Goal: Download file/media

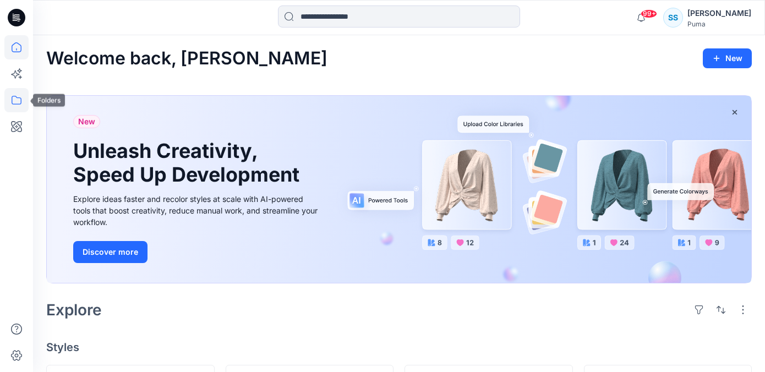
click at [14, 99] on icon at bounding box center [16, 100] width 24 height 24
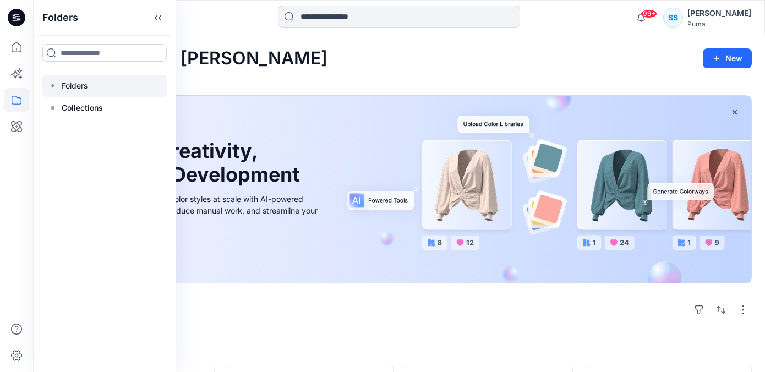
click at [107, 88] on div at bounding box center [104, 86] width 125 height 22
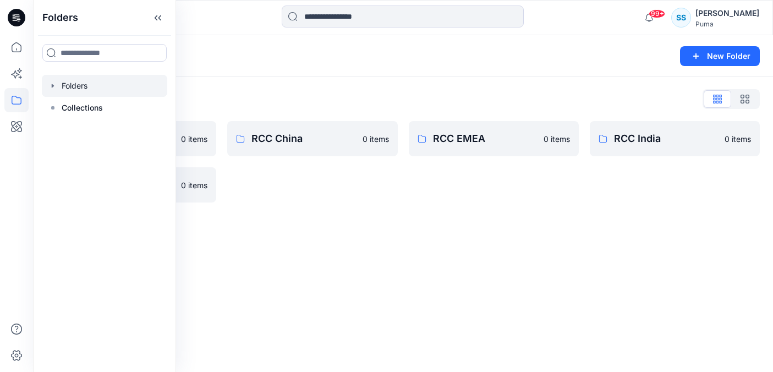
click at [253, 102] on div "Folders List" at bounding box center [403, 99] width 714 height 18
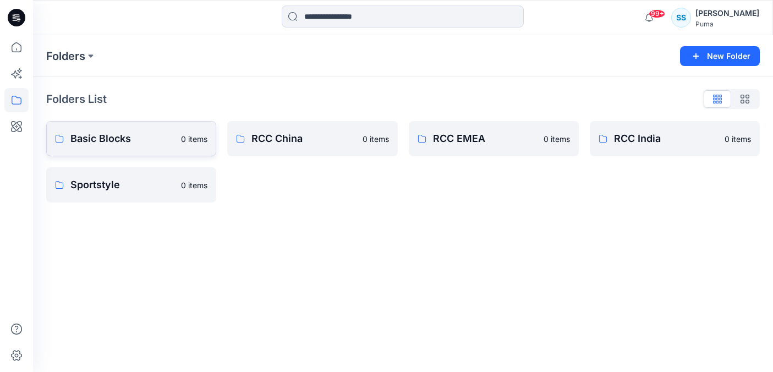
click at [165, 129] on link "Basic Blocks 0 items" at bounding box center [131, 138] width 170 height 35
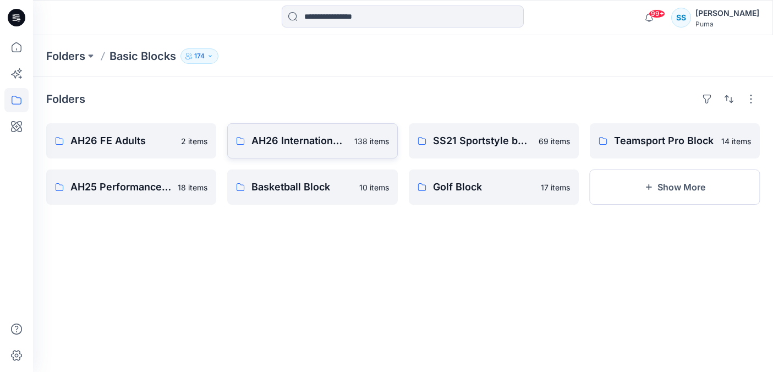
click at [302, 144] on p "AH26 International Adults" at bounding box center [300, 140] width 96 height 15
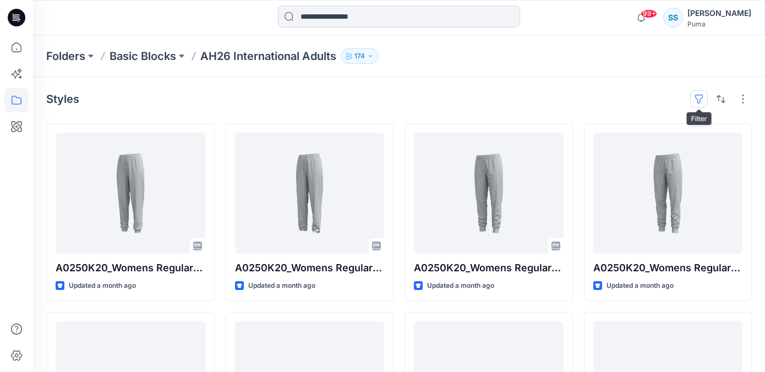
click at [702, 98] on button "button" at bounding box center [699, 99] width 18 height 18
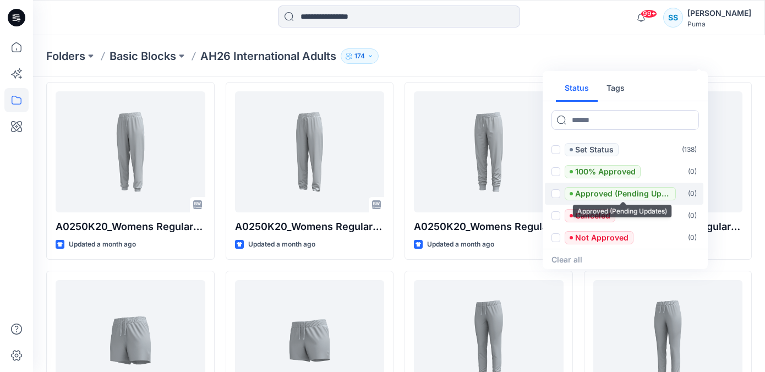
scroll to position [41, 0]
click at [621, 85] on button "Tags" at bounding box center [616, 89] width 36 height 26
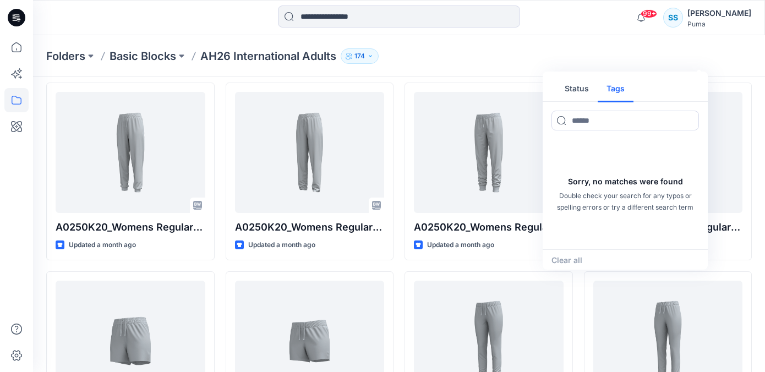
click at [574, 90] on button "Status" at bounding box center [577, 89] width 42 height 26
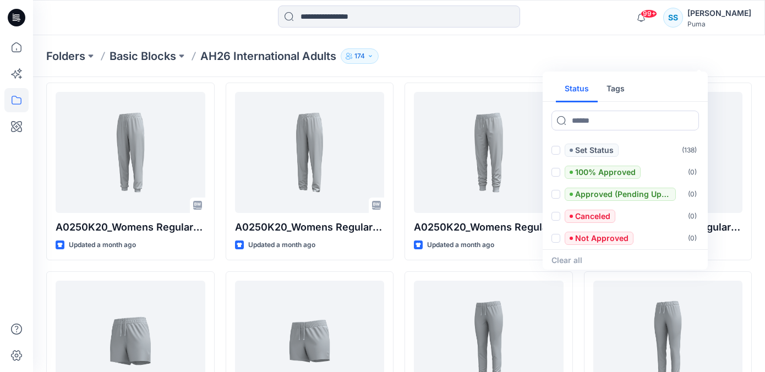
click at [571, 261] on div "Clear all" at bounding box center [625, 260] width 165 height 22
click at [696, 24] on div "Puma" at bounding box center [719, 24] width 64 height 8
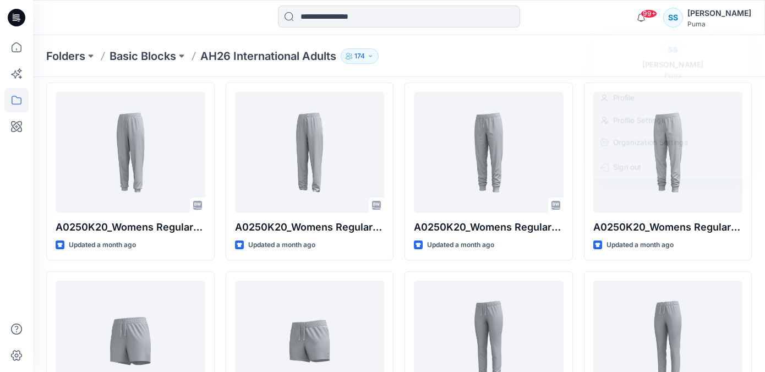
click at [573, 41] on div "Folders Basic Blocks AH26 International Adults 174" at bounding box center [399, 56] width 732 height 42
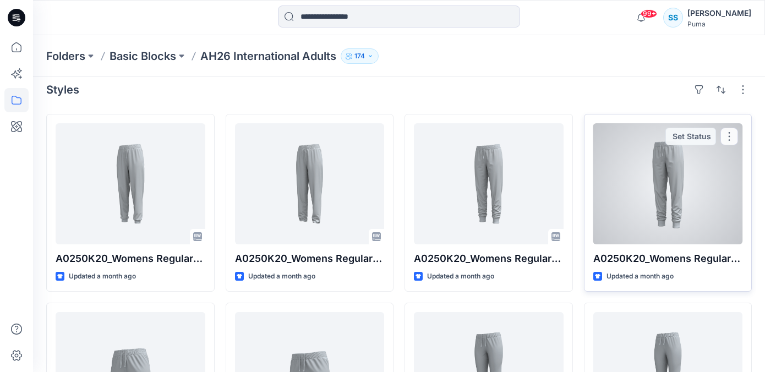
scroll to position [0, 0]
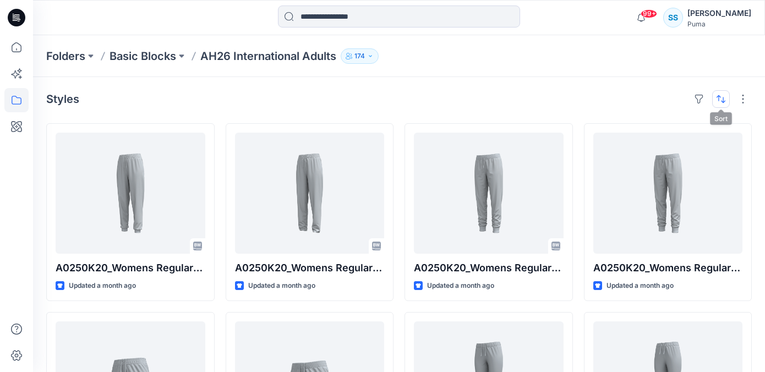
click at [723, 102] on button "button" at bounding box center [721, 99] width 18 height 18
click at [748, 97] on button "button" at bounding box center [743, 99] width 18 height 18
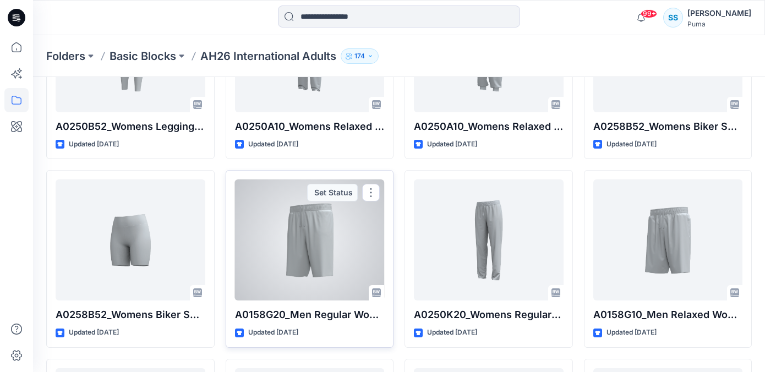
scroll to position [1082, 0]
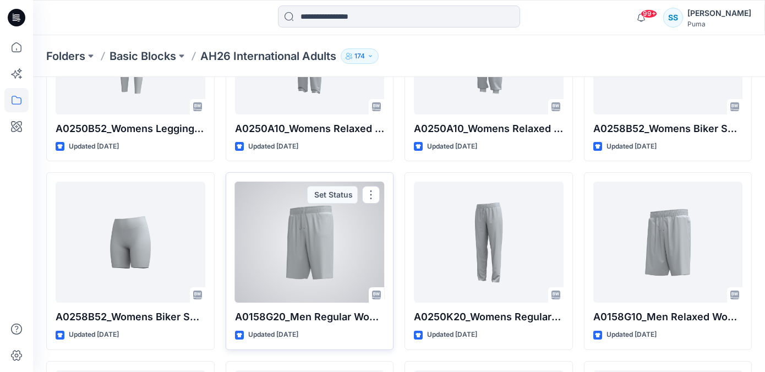
click at [341, 228] on div at bounding box center [310, 242] width 150 height 121
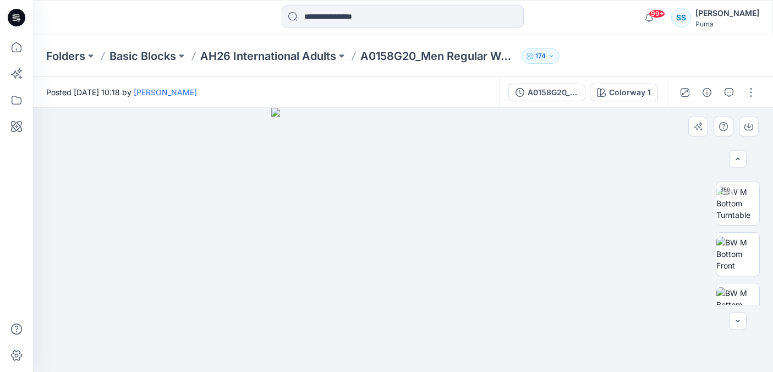
scroll to position [49, 0]
click at [752, 129] on icon "button" at bounding box center [749, 126] width 9 height 9
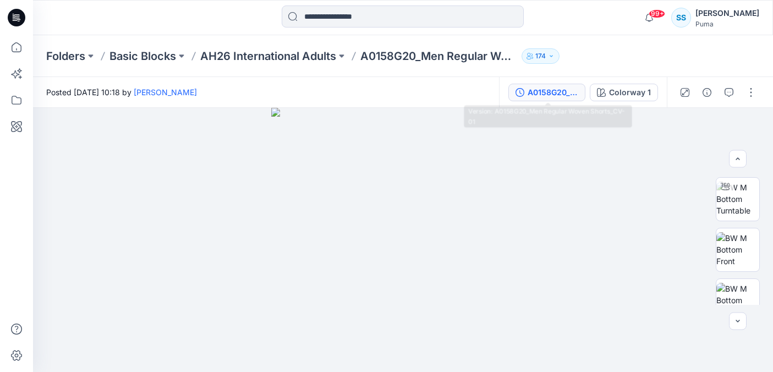
click at [552, 89] on div "A0158G20_Men Regular Woven Shorts_CV-01" at bounding box center [553, 92] width 51 height 12
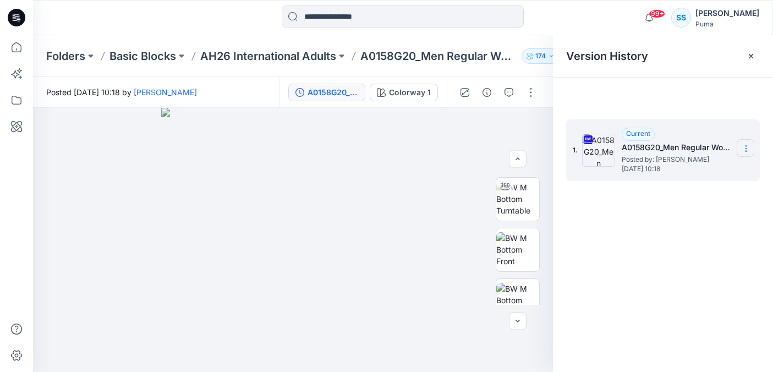
click at [746, 145] on icon at bounding box center [746, 148] width 9 height 9
click at [718, 164] on span "Download Source BW File" at bounding box center [691, 169] width 92 height 13
